Goal: Task Accomplishment & Management: Manage account settings

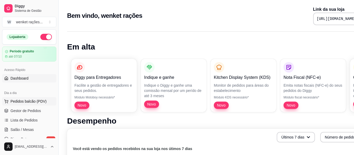
click at [32, 101] on span "Pedidos balcão (PDV)" at bounding box center [28, 101] width 36 height 5
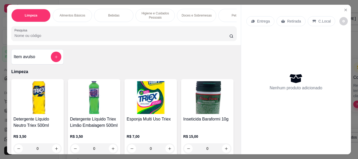
click at [225, 17] on div "Pet Shop" at bounding box center [237, 15] width 39 height 13
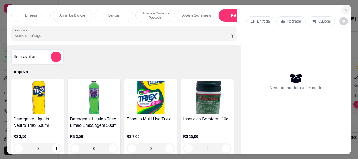
click at [345, 9] on icon "Close" at bounding box center [346, 10] width 2 height 2
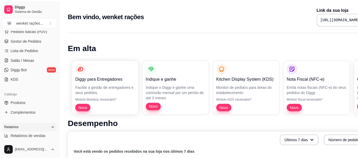
scroll to position [105, 0]
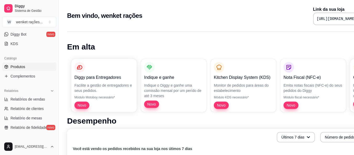
click at [26, 66] on link "Produtos" at bounding box center [29, 67] width 54 height 8
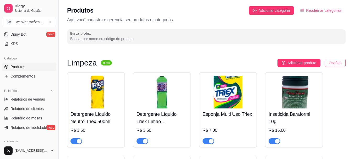
click at [332, 61] on html "Diggy Sistema de Gestão W wenket rações ... Loja aberta Período gratuito até 07…" at bounding box center [177, 79] width 354 height 159
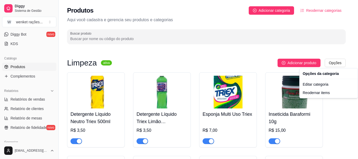
click at [211, 52] on html "Diggy Sistema de Gestão W wenket rações ... Loja aberta Período gratuito até 07…" at bounding box center [179, 79] width 358 height 159
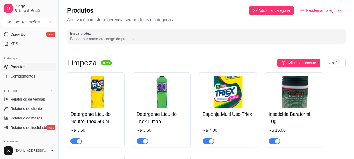
click at [97, 116] on h4 "Detergente Líquido Neutro Triex 500ml" at bounding box center [96, 118] width 51 height 15
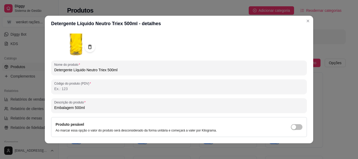
scroll to position [52, 0]
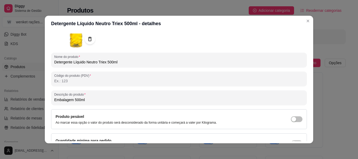
click at [98, 82] on input "Código do produto (PDV)" at bounding box center [179, 80] width 250 height 5
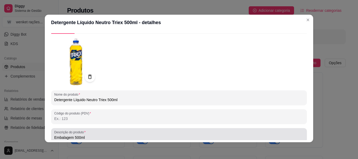
scroll to position [0, 0]
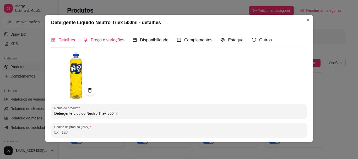
click at [107, 42] on span "Preço e variações" at bounding box center [108, 40] width 34 height 4
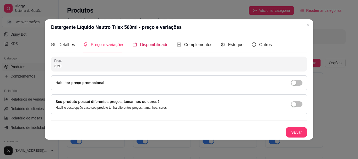
click at [153, 43] on span "Disponibilidade" at bounding box center [154, 44] width 29 height 4
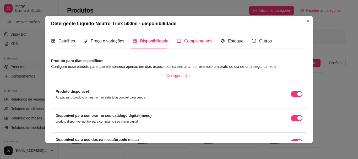
click at [193, 40] on span "Complementos" at bounding box center [198, 41] width 28 height 4
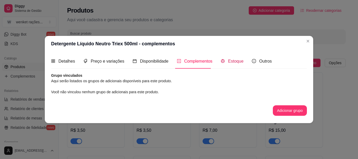
click at [230, 61] on span "Estoque" at bounding box center [235, 61] width 15 height 4
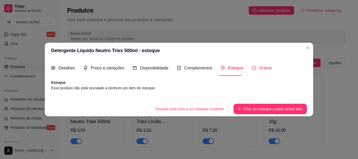
click at [261, 67] on span "Outros" at bounding box center [265, 68] width 13 height 4
